Goal: Task Accomplishment & Management: Complete application form

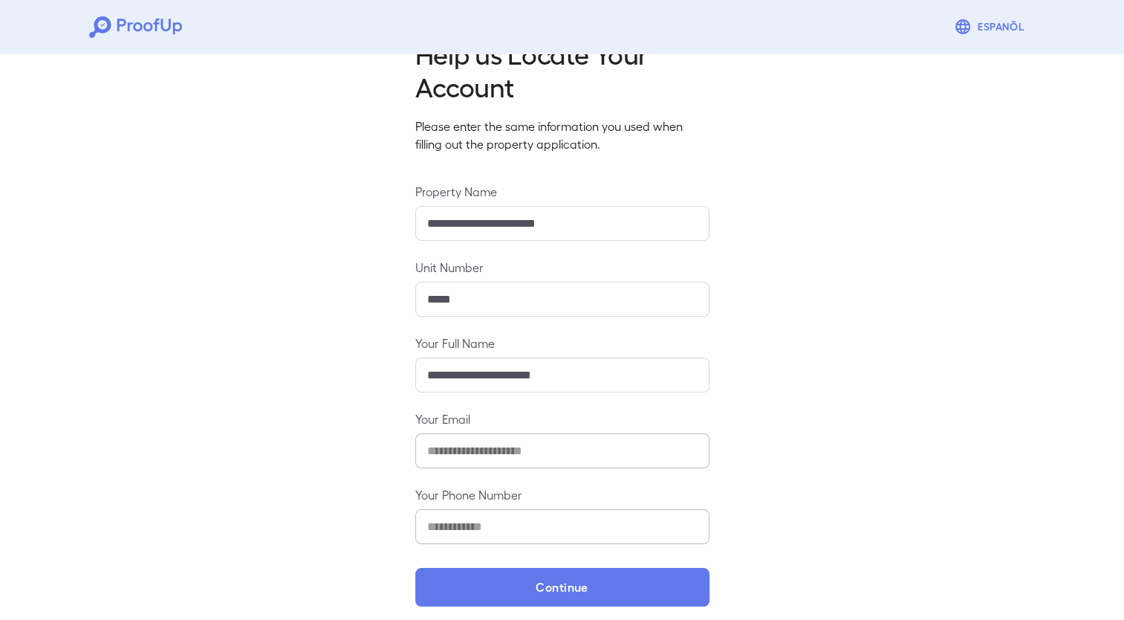
scroll to position [53, 0]
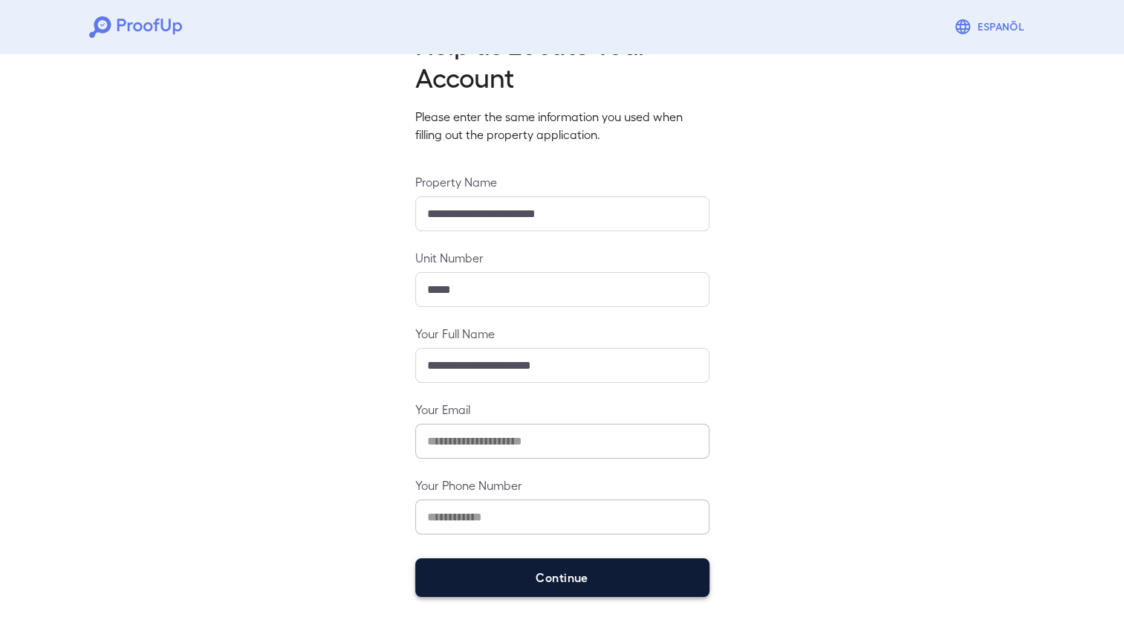
click at [490, 569] on button "Continue" at bounding box center [562, 577] width 294 height 39
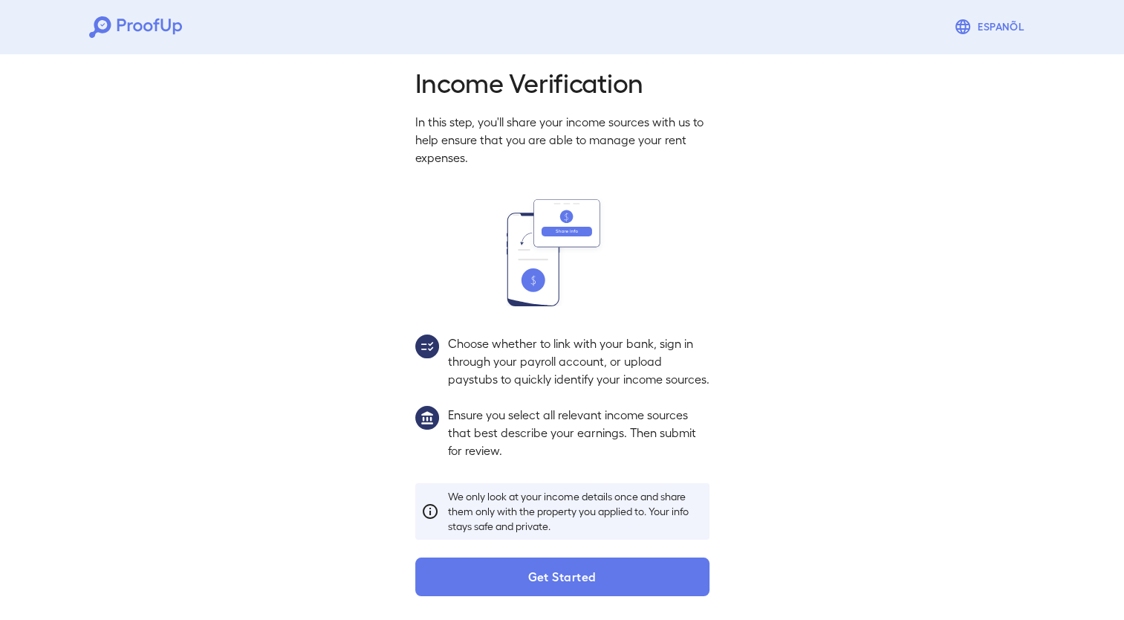
scroll to position [32, 0]
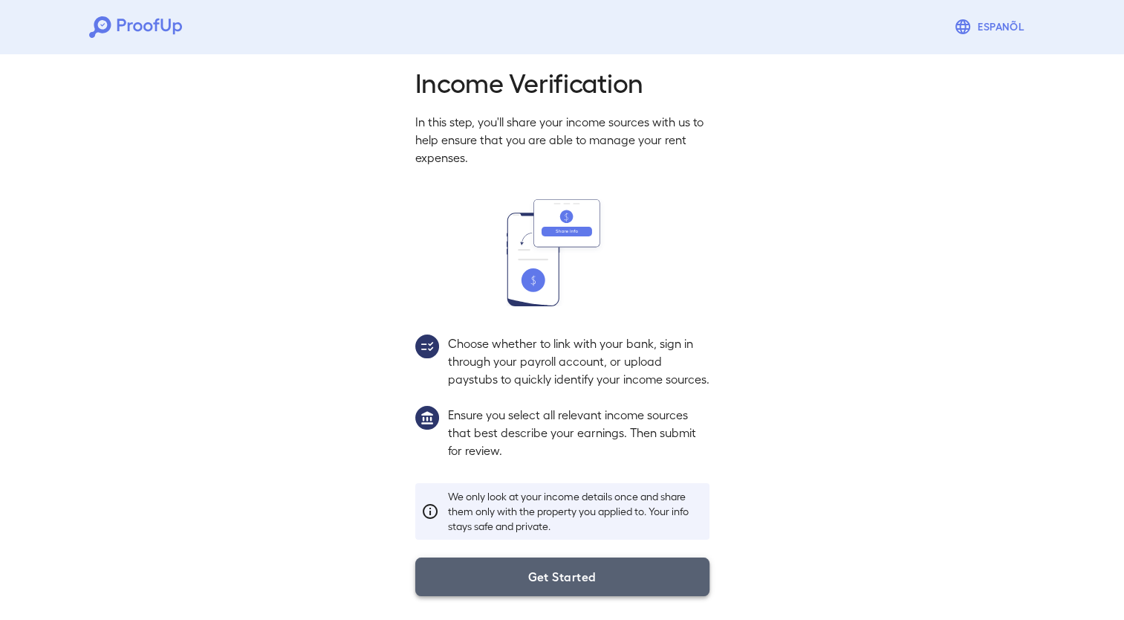
click at [495, 563] on button "Get Started" at bounding box center [562, 576] width 294 height 39
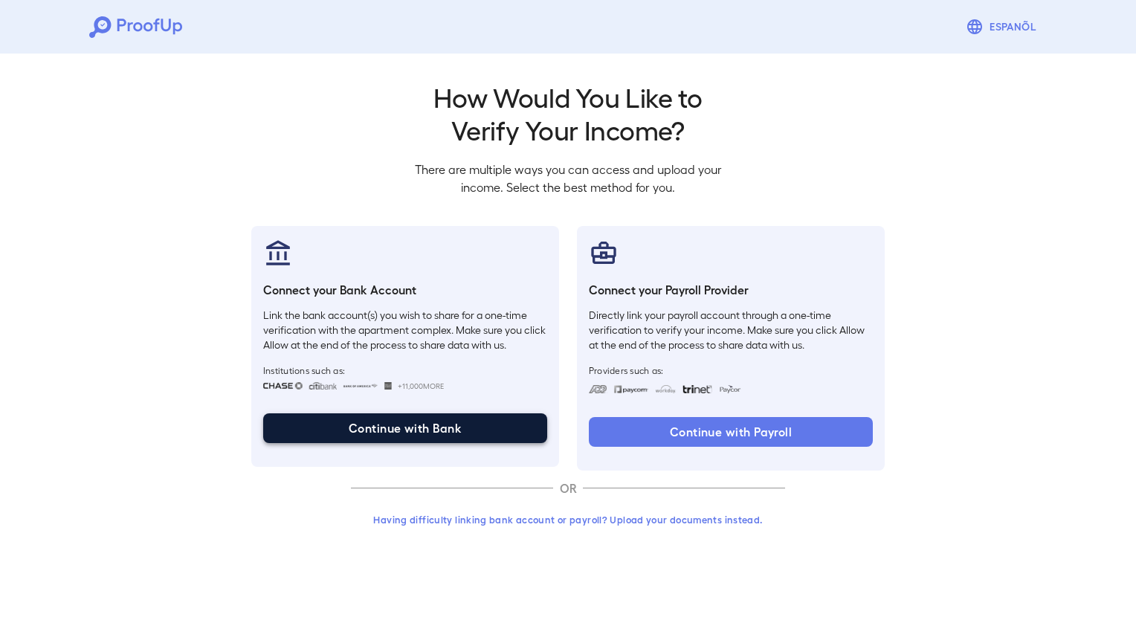
click at [437, 421] on button "Continue with Bank" at bounding box center [405, 428] width 284 height 30
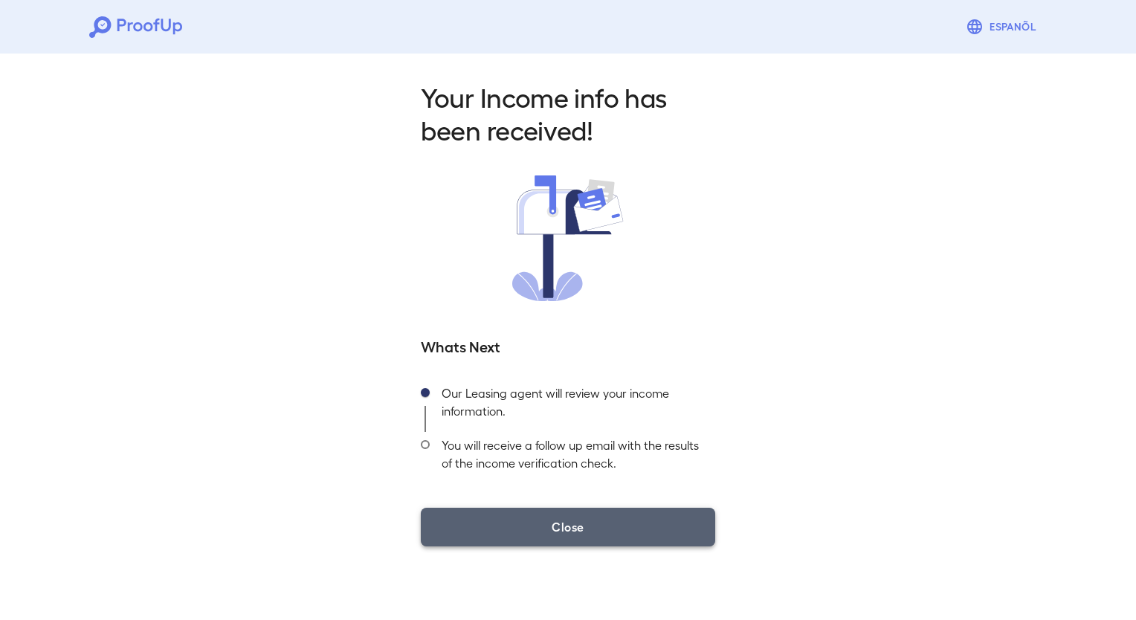
click at [571, 522] on button "Close" at bounding box center [568, 527] width 294 height 39
click at [609, 510] on button "Close" at bounding box center [568, 527] width 294 height 39
click at [501, 541] on button "Close" at bounding box center [568, 527] width 294 height 39
click at [517, 528] on button "Close" at bounding box center [568, 527] width 294 height 39
